Goal: Task Accomplishment & Management: Manage account settings

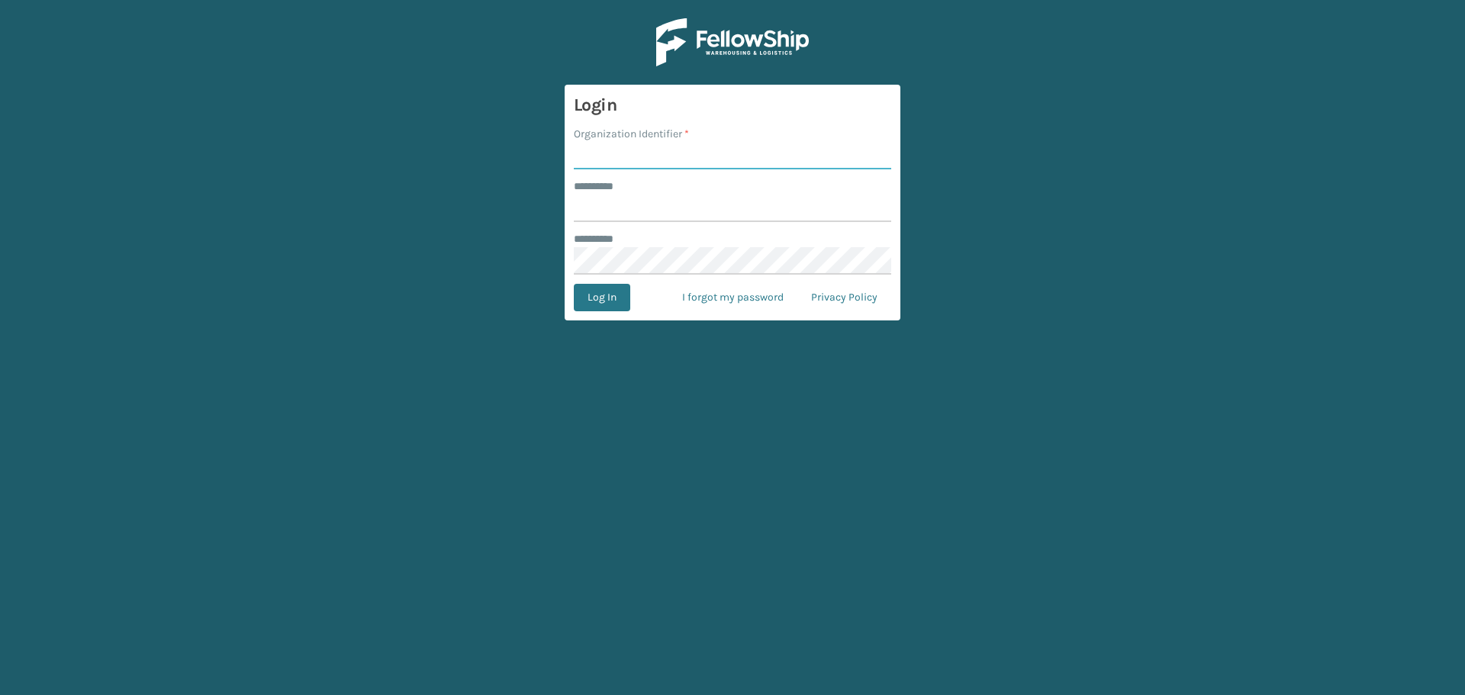
click at [686, 159] on input "Organization Identifier *" at bounding box center [732, 155] width 317 height 27
type input "superadminorganization"
drag, startPoint x: 688, startPoint y: 170, endPoint x: 671, endPoint y: 207, distance: 40.6
click at [671, 207] on input "******** *" at bounding box center [732, 208] width 317 height 27
type input "*********"
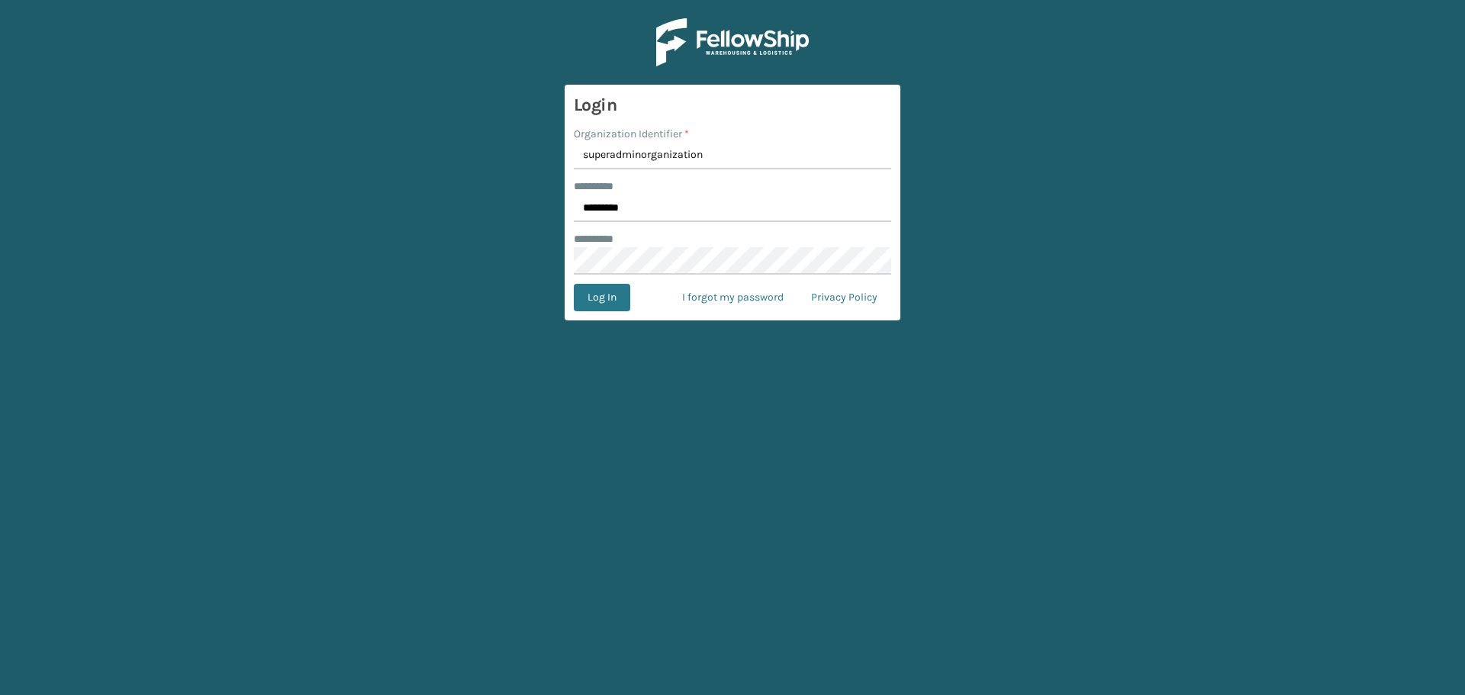
click at [614, 314] on form "Login Organization Identifier * superadminorganization ******** * ********* ***…" at bounding box center [733, 203] width 336 height 236
click at [599, 292] on button "Log In" at bounding box center [602, 297] width 56 height 27
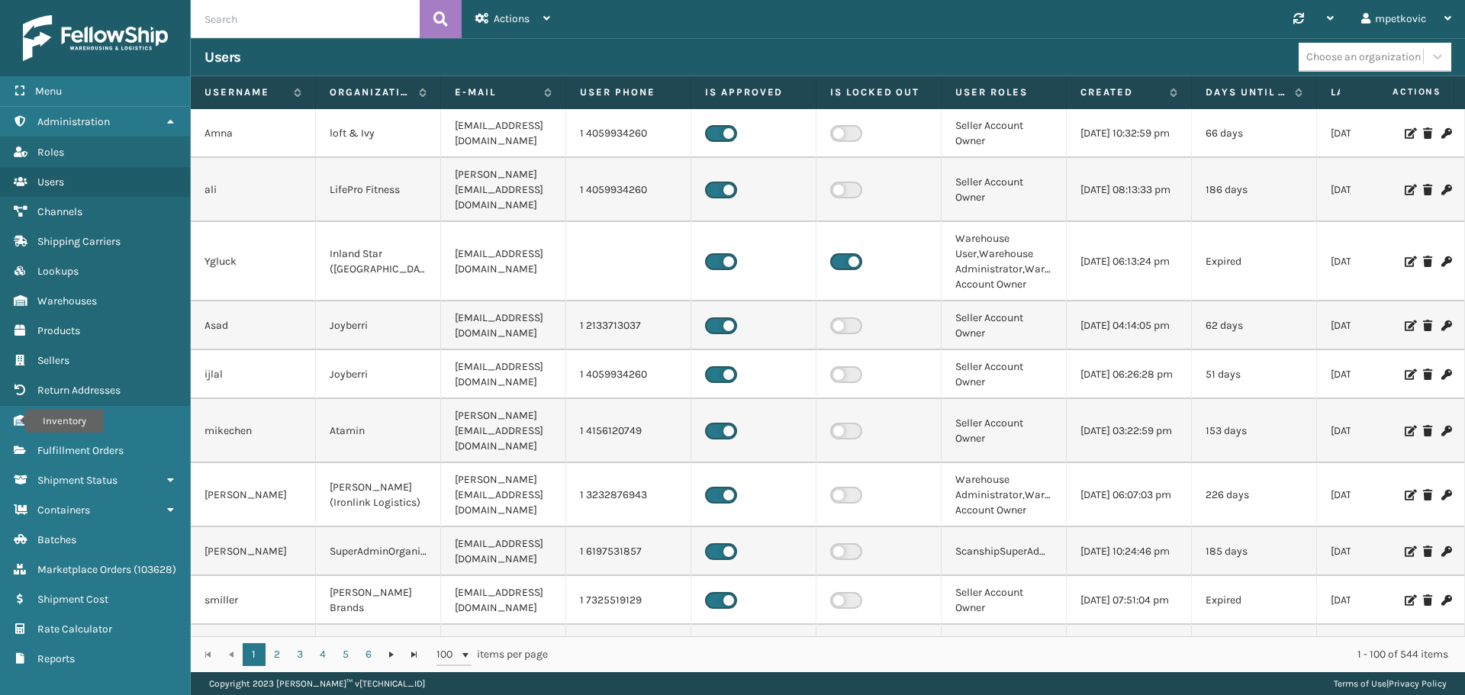
click at [199, 350] on td "ijlal" at bounding box center [253, 374] width 125 height 49
click at [75, 442] on link "Inventory Fulfillment Orders" at bounding box center [95, 451] width 190 height 30
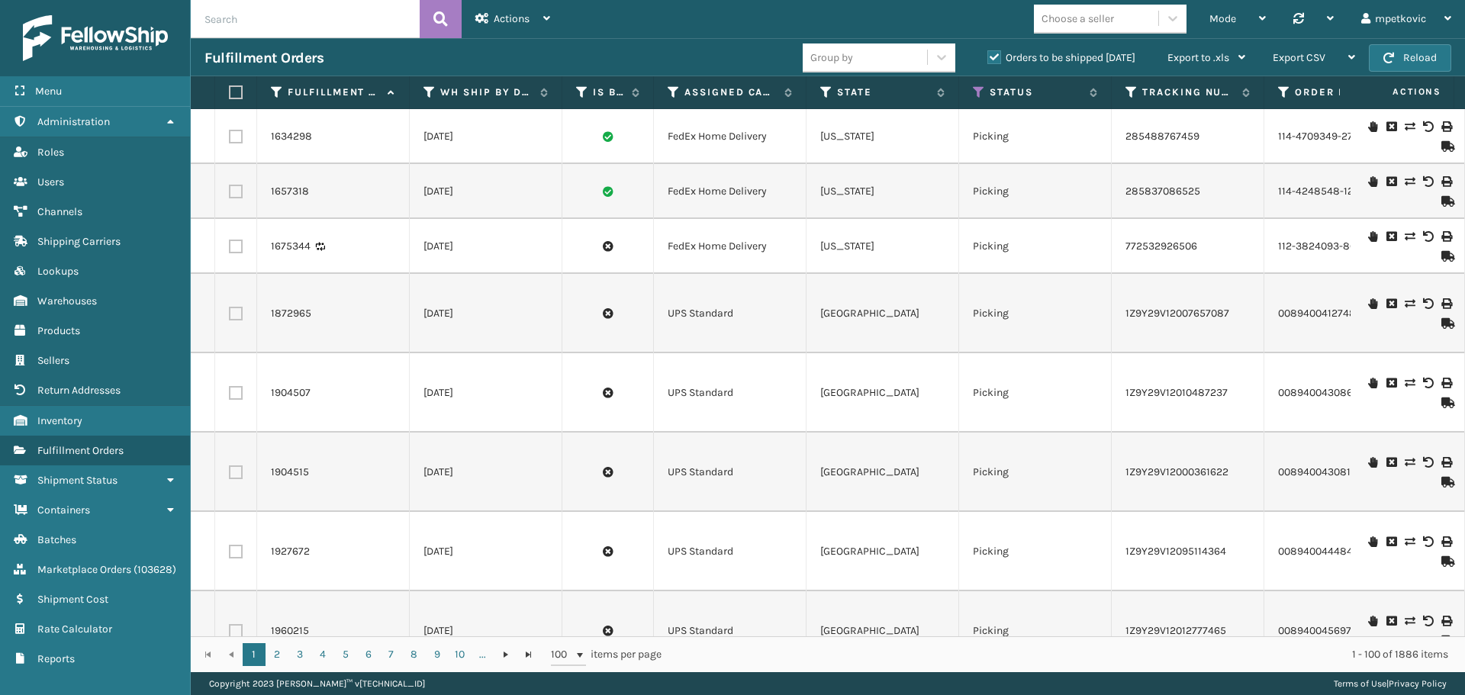
click at [240, 23] on input "text" at bounding box center [305, 19] width 229 height 38
paste input "2099846"
type input "2099846"
click at [436, 13] on icon at bounding box center [440, 19] width 14 height 23
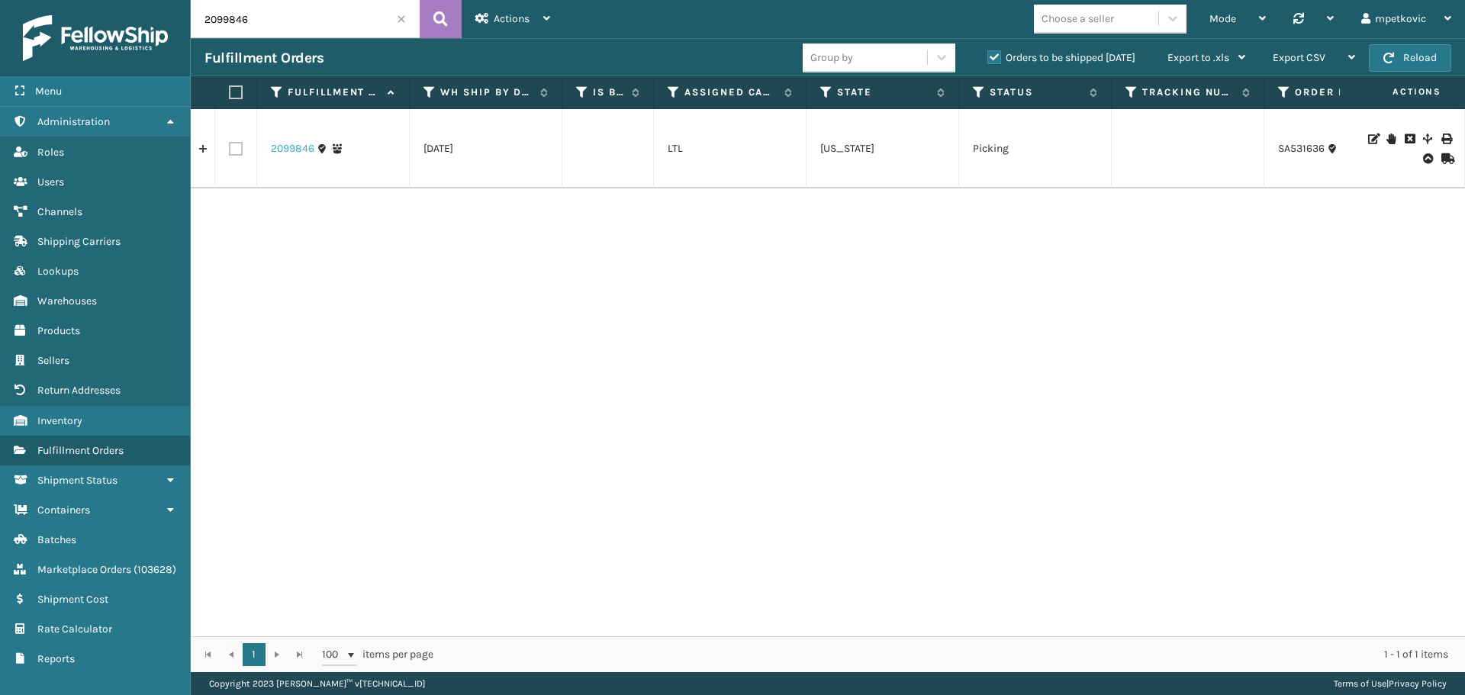
click at [298, 150] on link "2099846" at bounding box center [292, 148] width 43 height 15
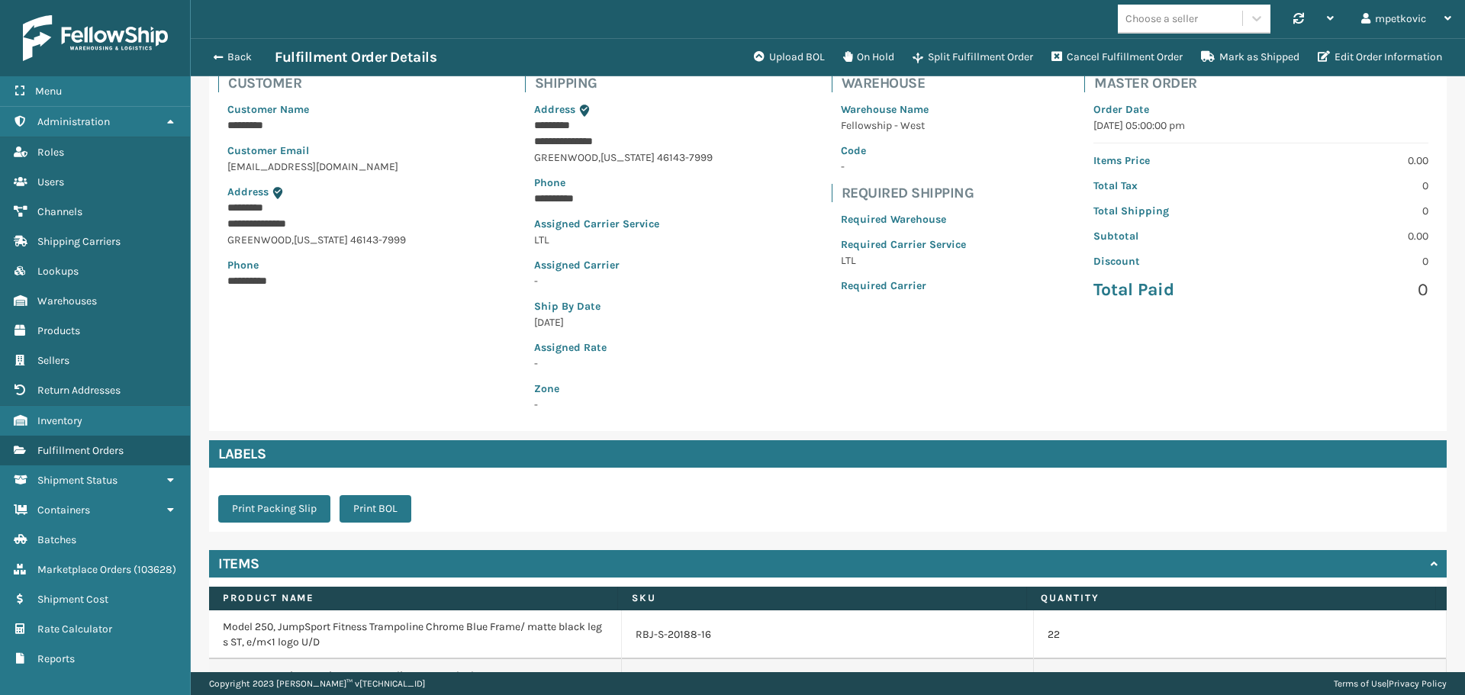
scroll to position [262, 0]
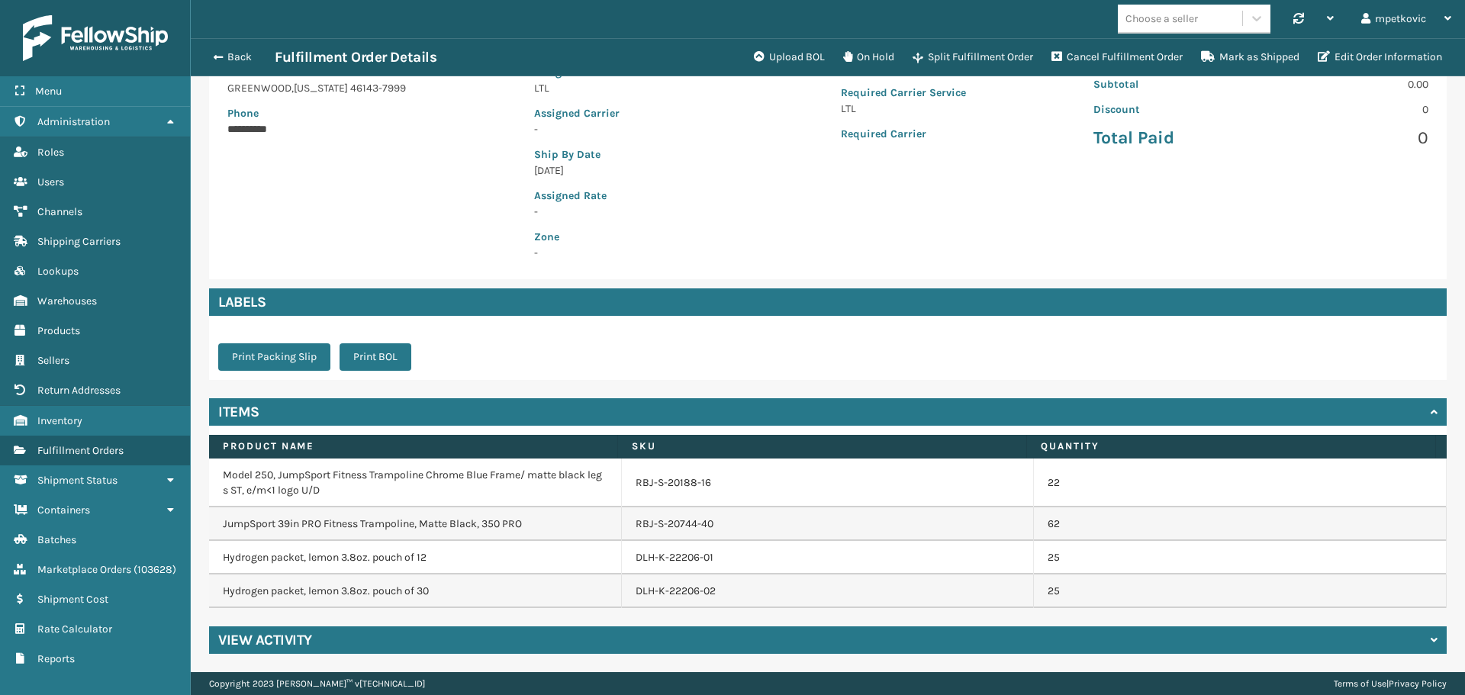
click at [675, 216] on p "-" at bounding box center [623, 212] width 179 height 16
click at [418, 167] on div "**********" at bounding box center [828, 96] width 1238 height 366
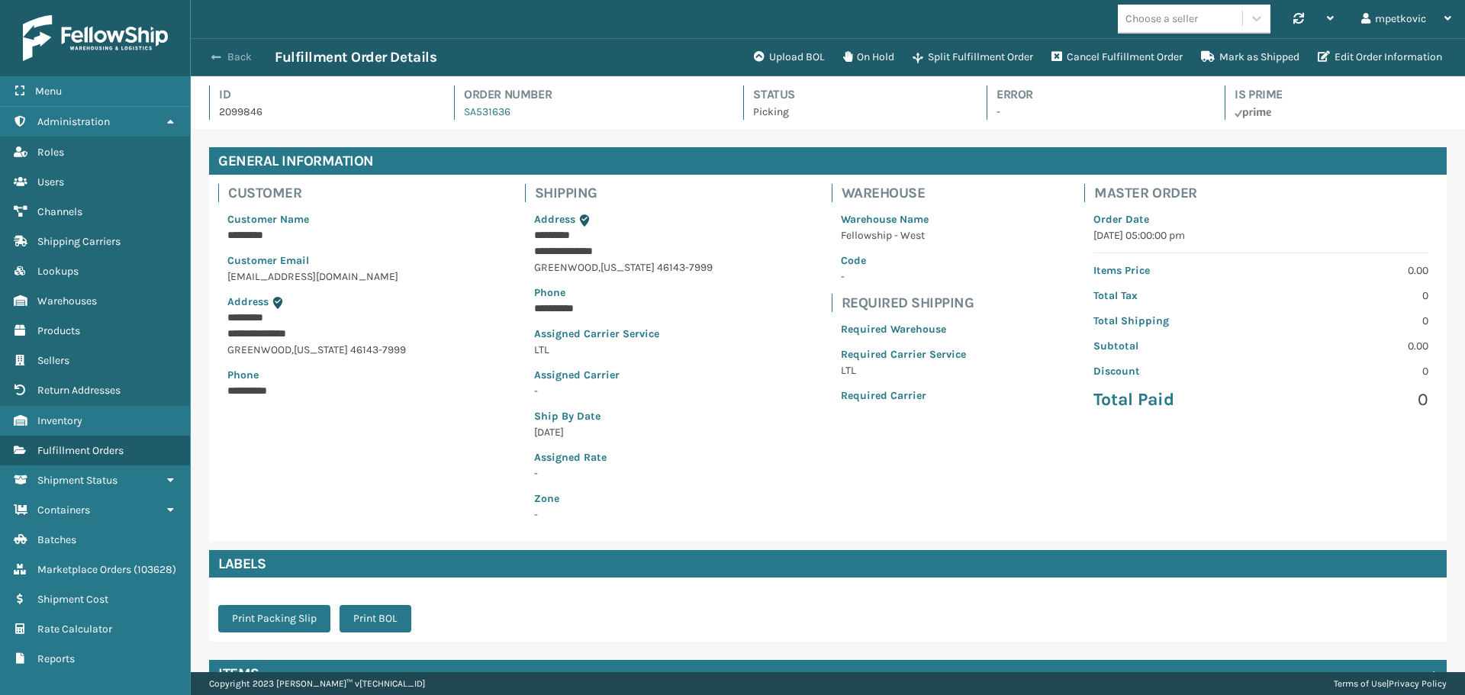
click at [240, 57] on button "Back" at bounding box center [240, 57] width 70 height 14
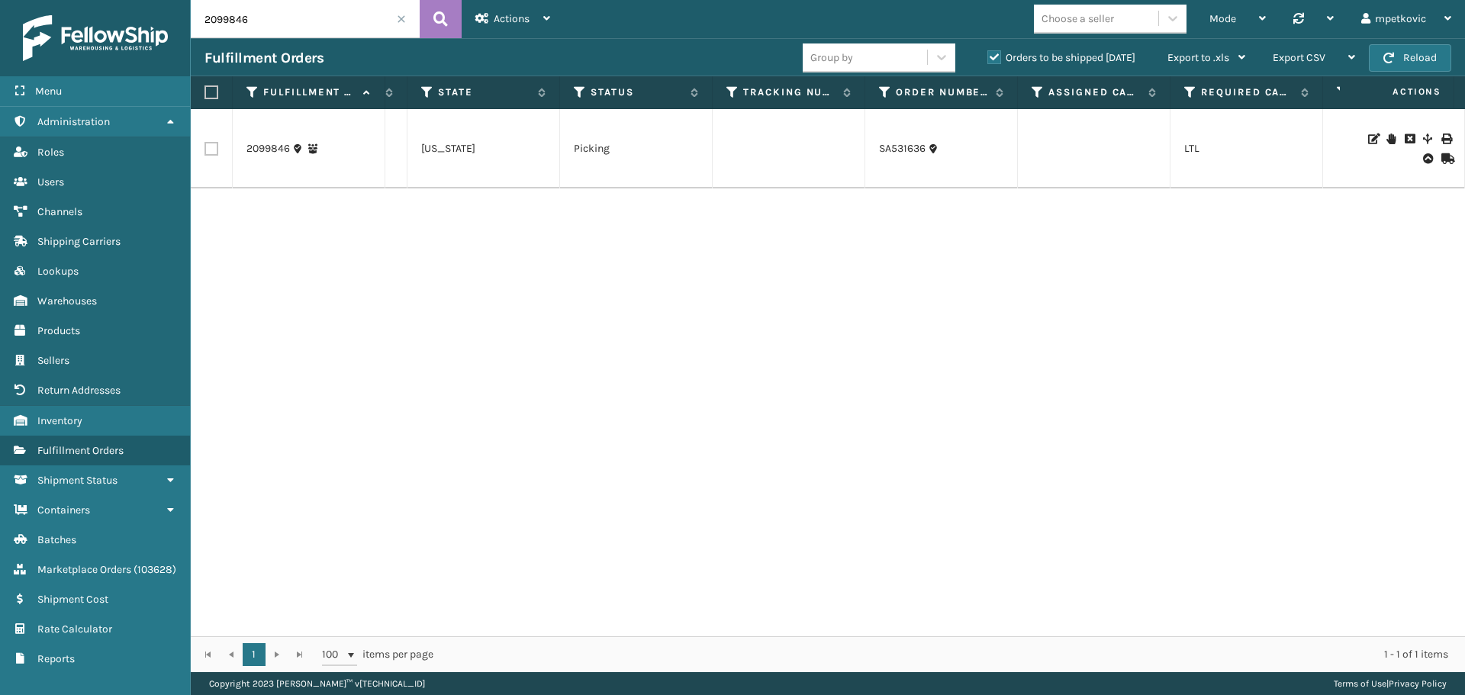
scroll to position [0, 65]
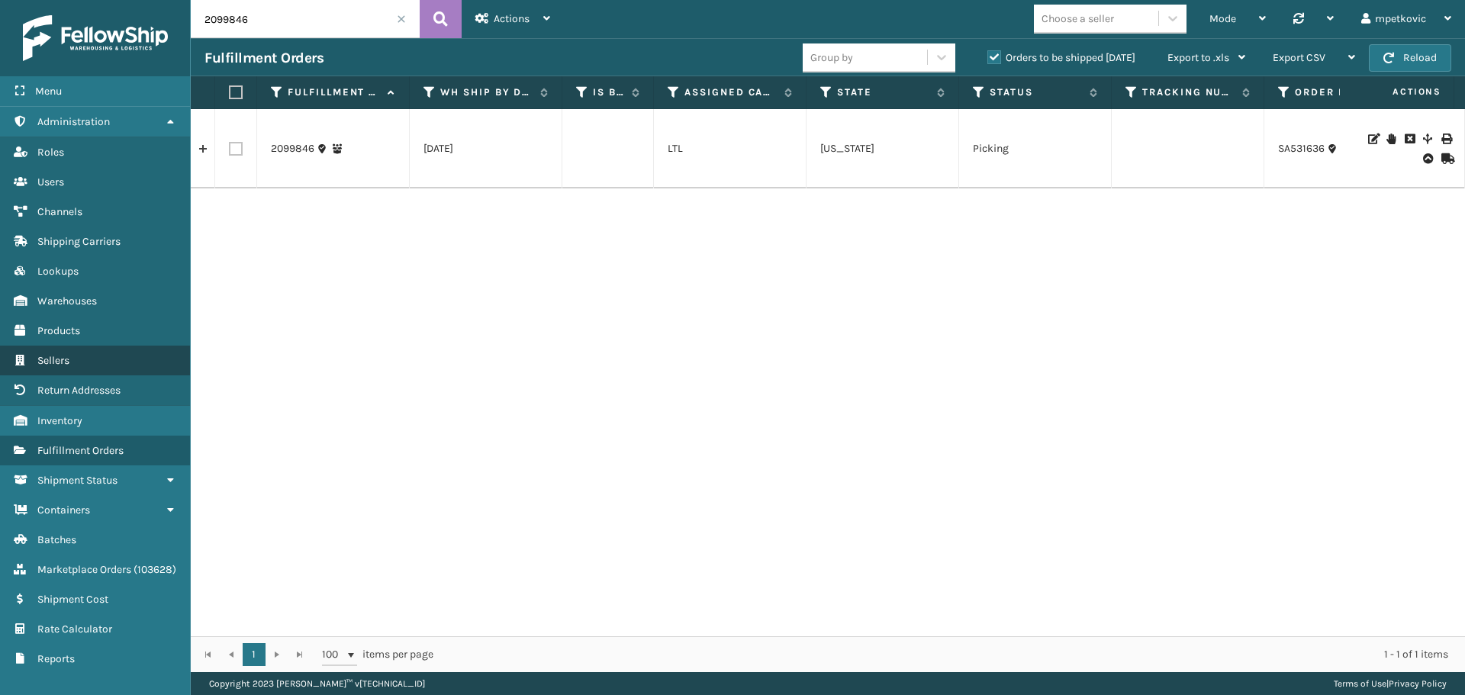
click at [80, 362] on link "Sellers" at bounding box center [95, 361] width 190 height 30
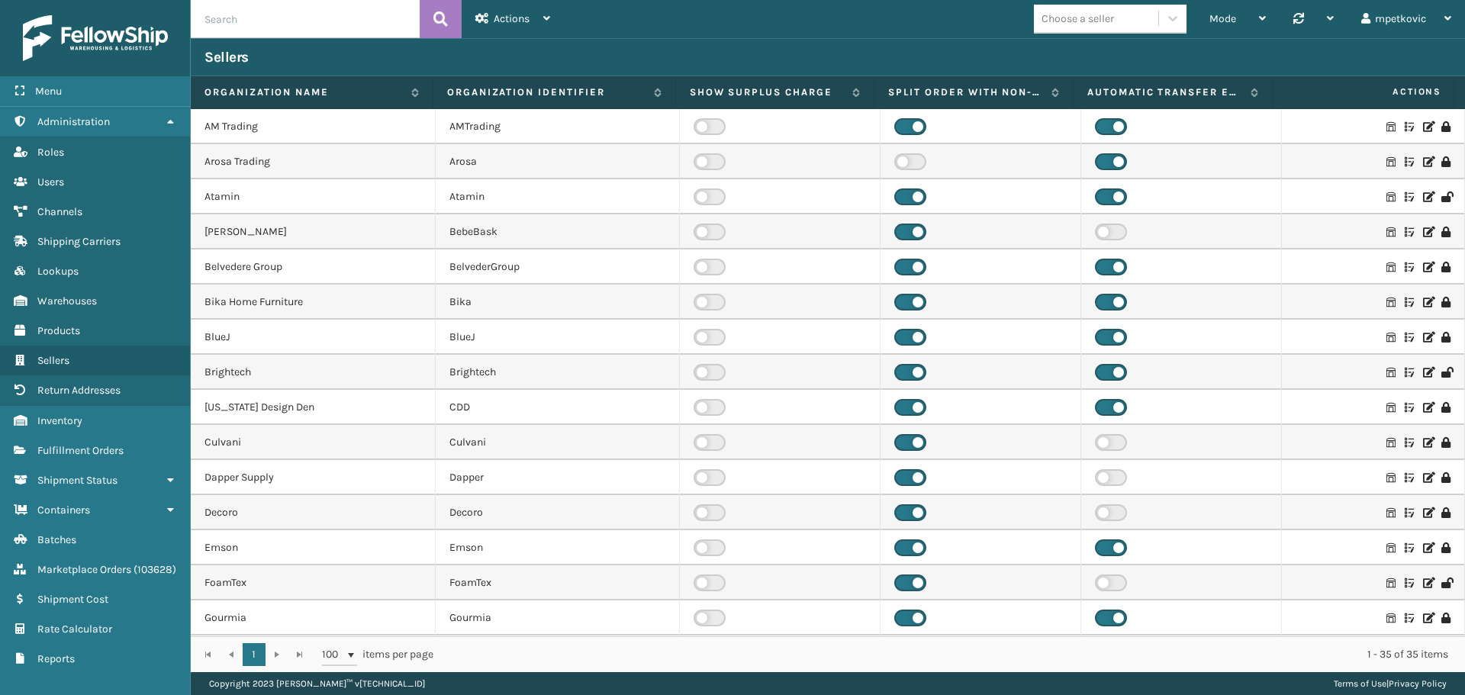
click at [296, 24] on input "text" at bounding box center [305, 19] width 229 height 38
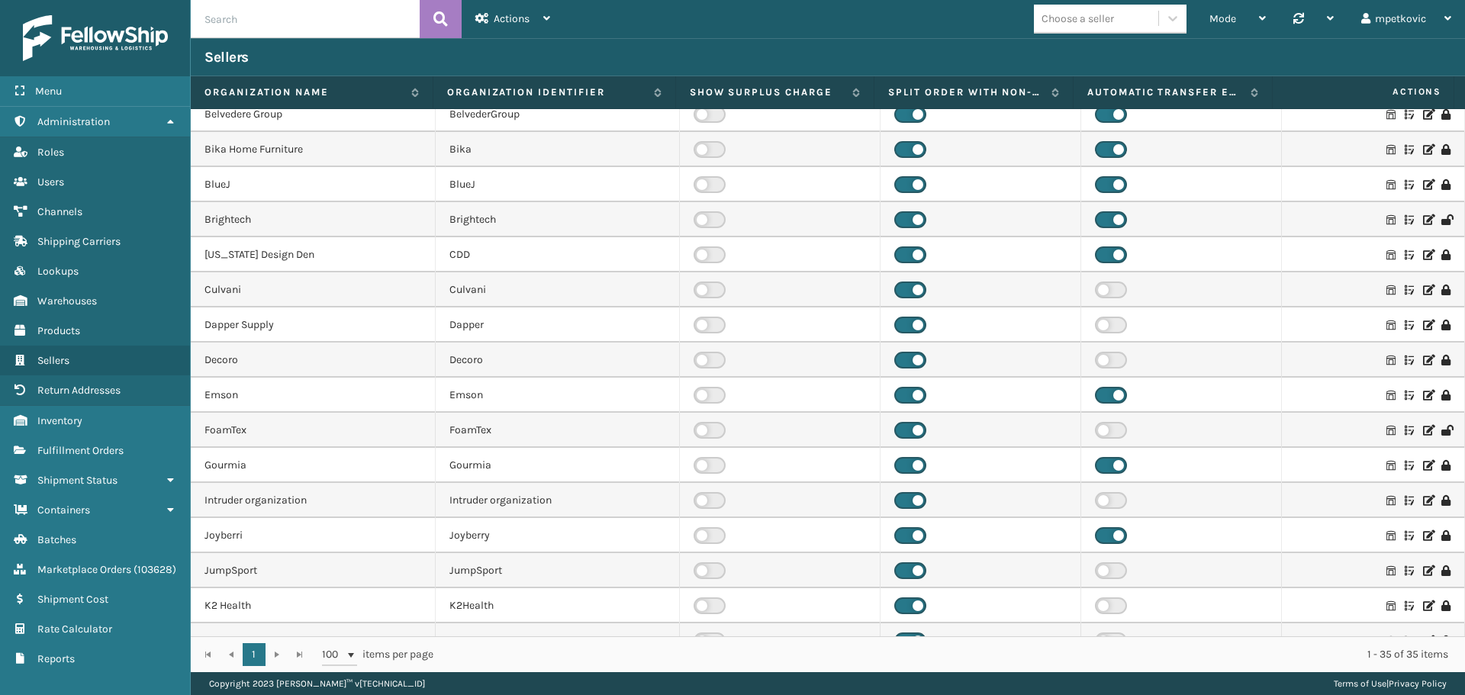
type input "u"
type input "jump"
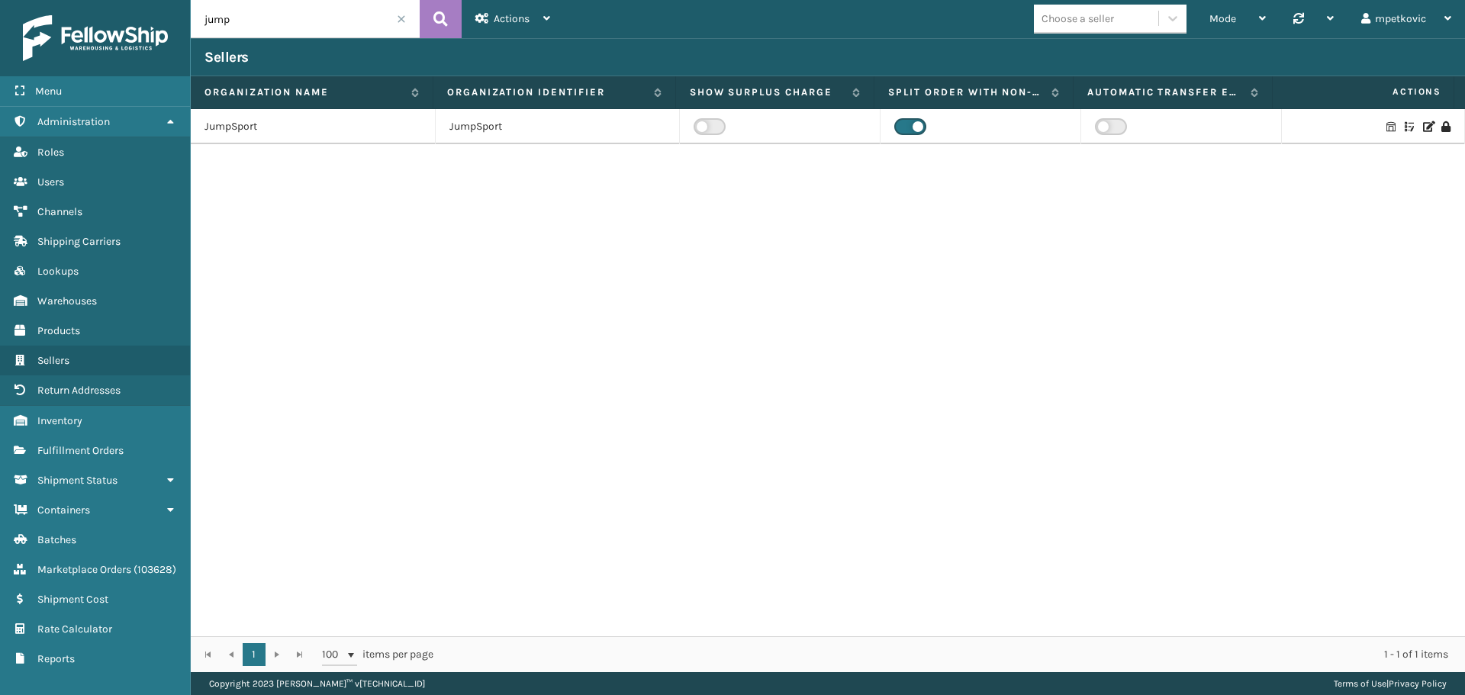
click at [1405, 126] on icon at bounding box center [1409, 126] width 9 height 11
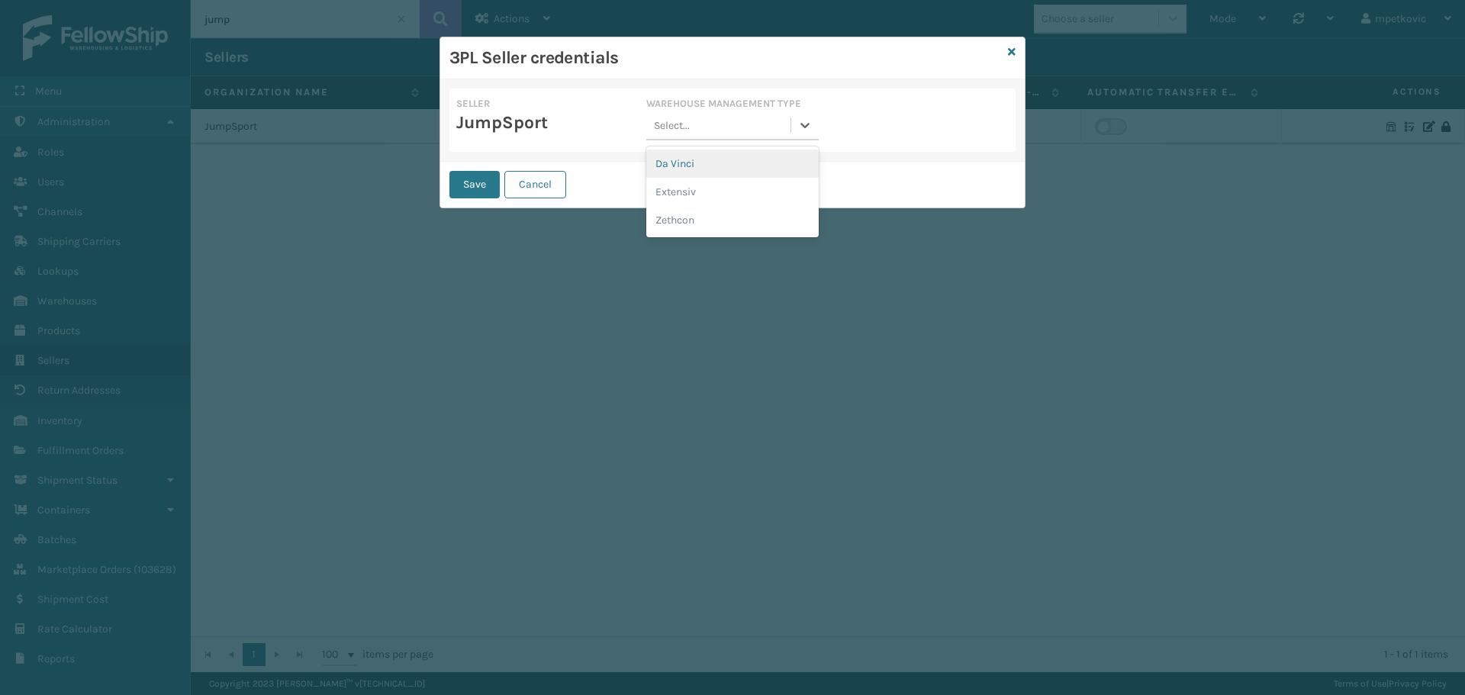
click at [717, 130] on div "Select..." at bounding box center [717, 125] width 143 height 25
click at [713, 167] on div "Da Vinci" at bounding box center [732, 164] width 172 height 28
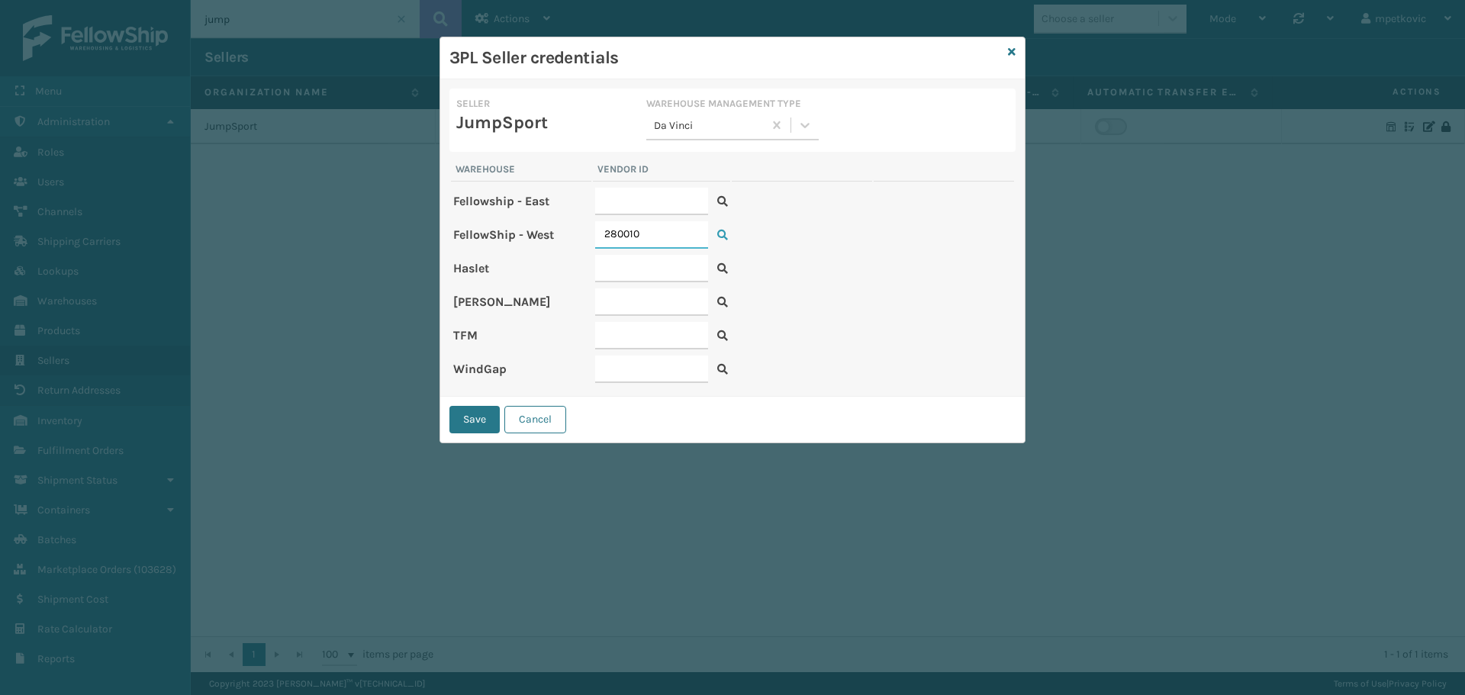
drag, startPoint x: 643, startPoint y: 234, endPoint x: 578, endPoint y: 240, distance: 66.0
click at [578, 240] on tr "FellowShip - West 280010" at bounding box center [732, 235] width 563 height 32
drag, startPoint x: 1010, startPoint y: 50, endPoint x: 715, endPoint y: 162, distance: 314.9
click at [1010, 50] on icon at bounding box center [1012, 52] width 8 height 11
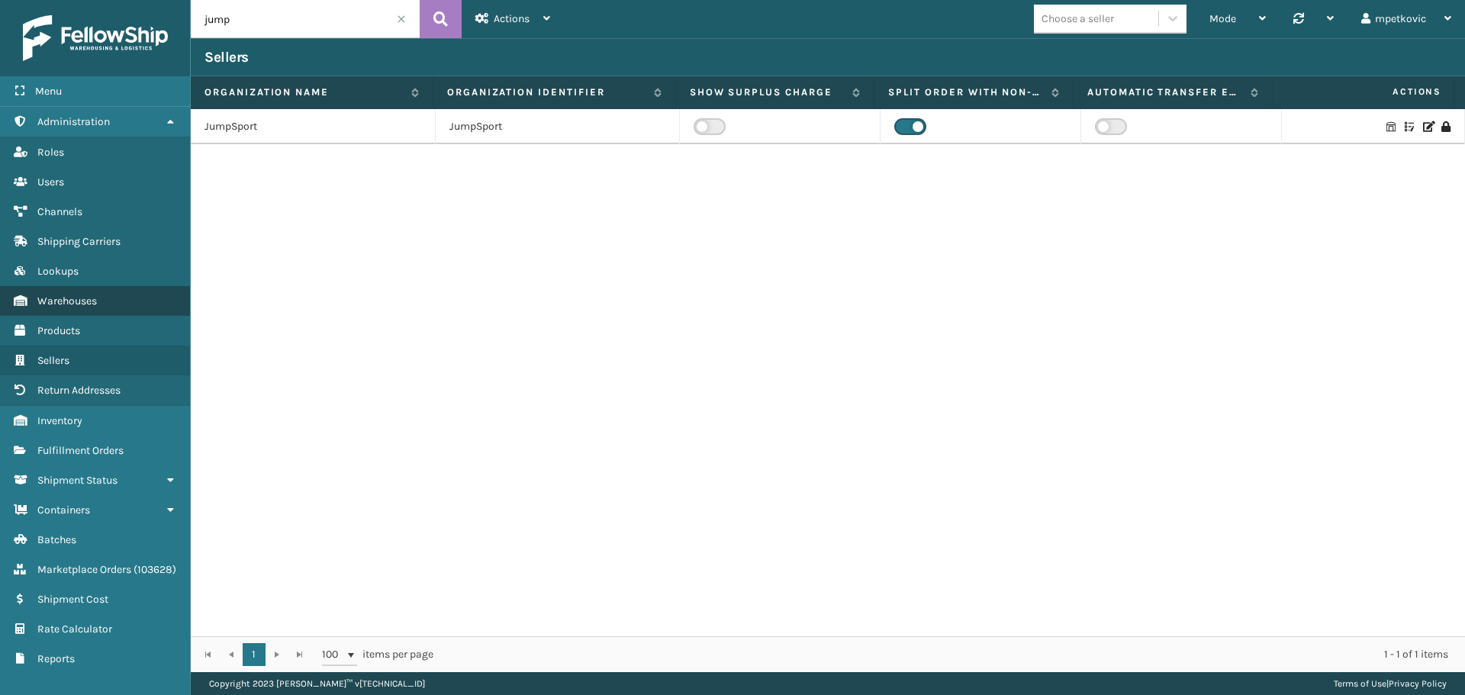
click at [82, 305] on span "Warehouses" at bounding box center [67, 301] width 60 height 13
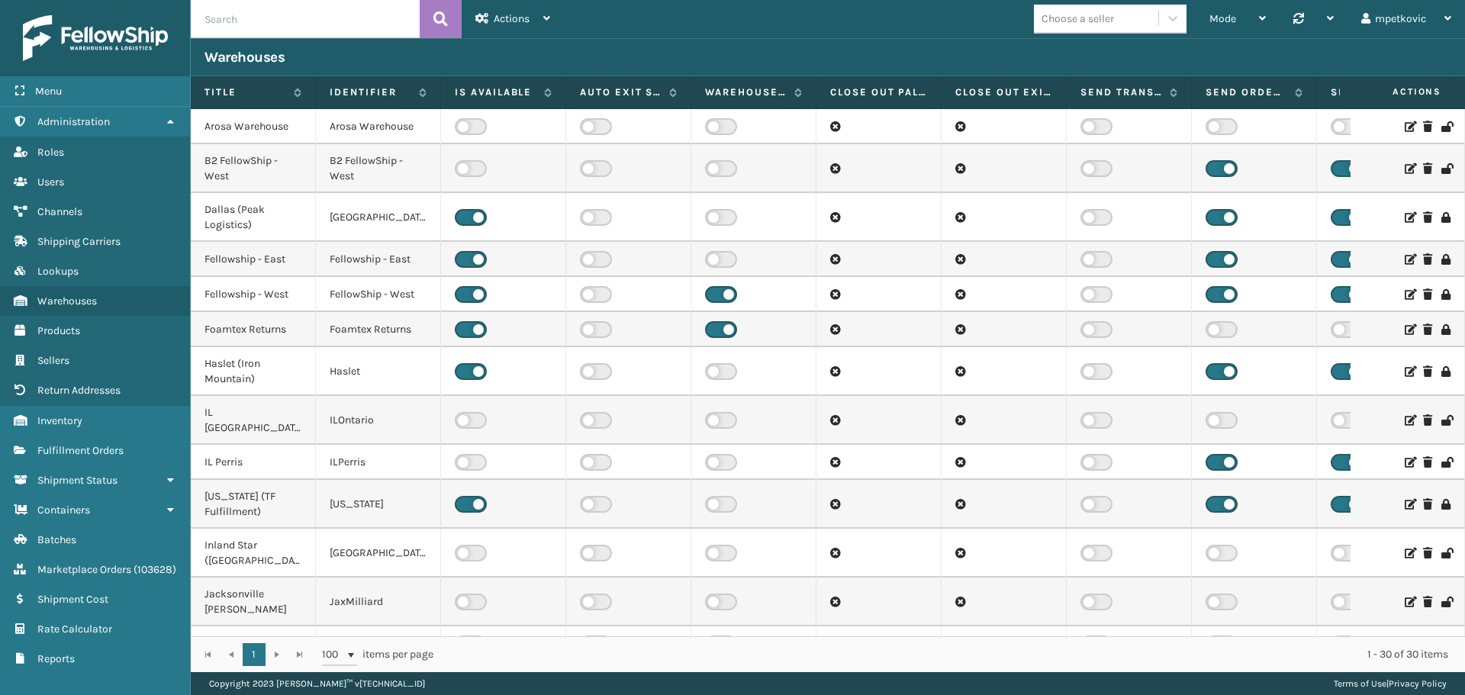
click at [301, 17] on input "text" at bounding box center [305, 19] width 229 height 38
type input "west"
click at [433, 21] on icon at bounding box center [440, 19] width 14 height 23
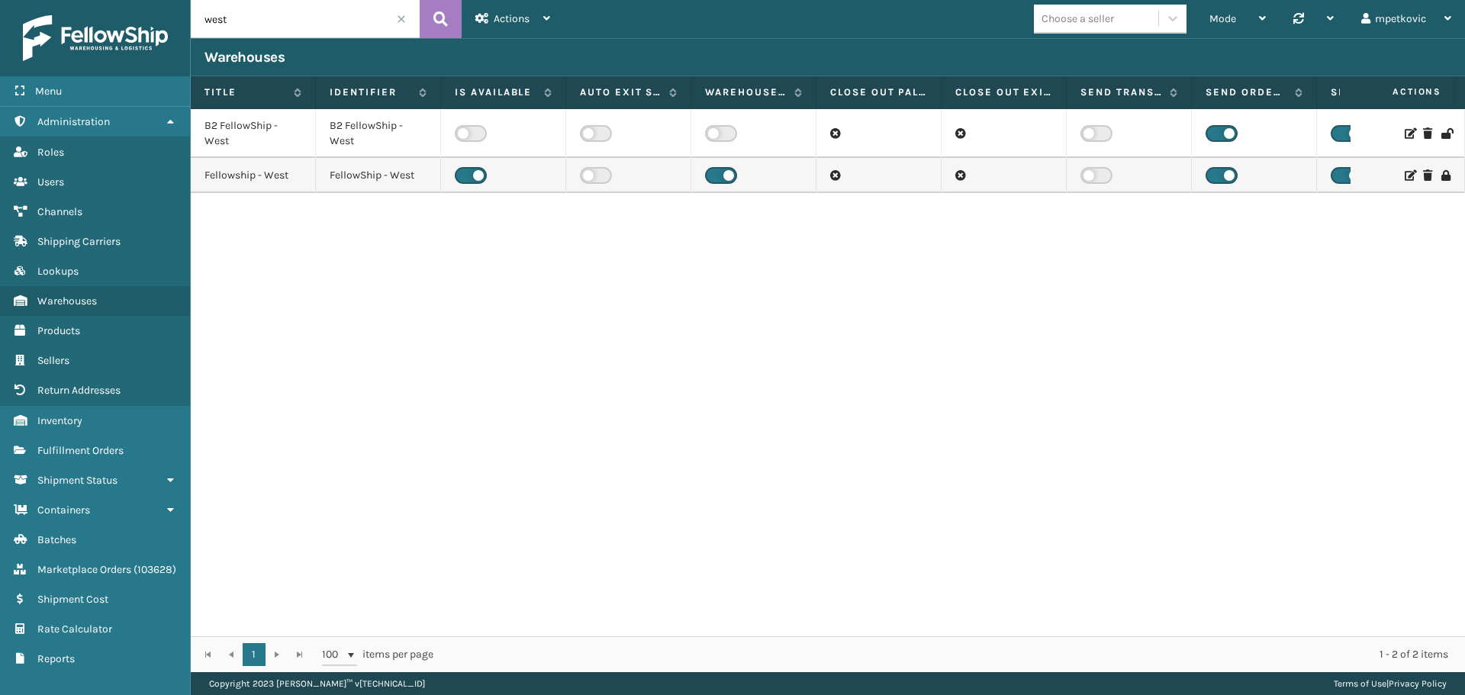
click at [1405, 173] on icon at bounding box center [1409, 175] width 9 height 11
